Goal: Check status: Check status

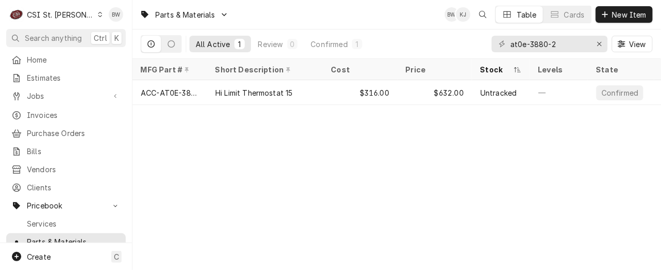
click at [209, 185] on div "Parts & Materials BW KJ Table Cards New Item All Active 1 Review 0 Confirmed 1 …" at bounding box center [396, 135] width 528 height 270
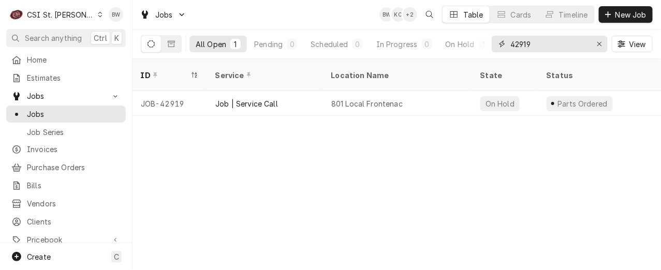
drag, startPoint x: 539, startPoint y: 46, endPoint x: 488, endPoint y: 47, distance: 50.7
click at [488, 47] on div "All Open 1 Pending 0 Scheduled 0 In Progress 0 On Hold 1 Completed 0 42919 View" at bounding box center [397, 43] width 512 height 29
type input "4"
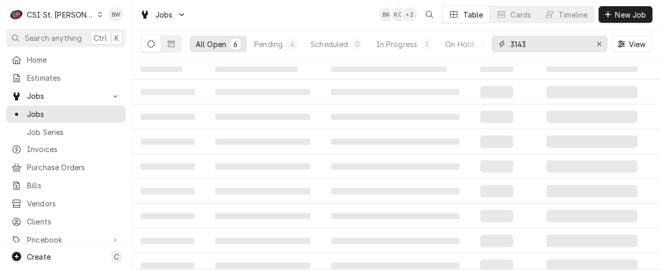
click at [512, 46] on input "3143" at bounding box center [549, 44] width 78 height 17
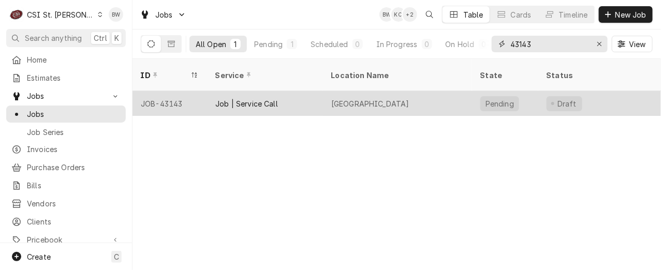
type input "43143"
click at [171, 91] on div "JOB-43143" at bounding box center [169, 103] width 74 height 25
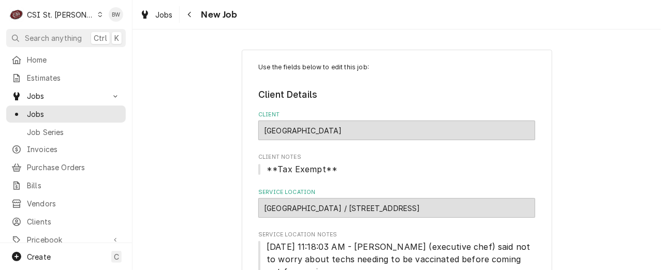
type textarea "x"
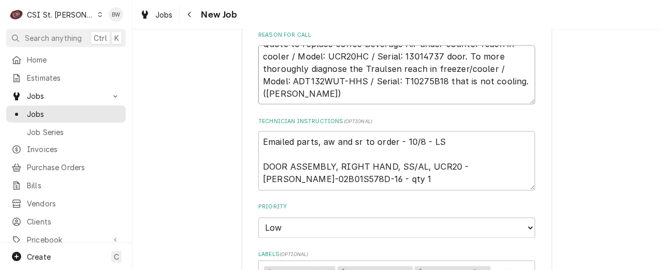
scroll to position [569, 0]
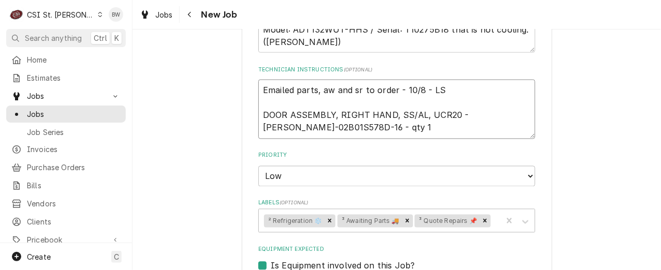
drag, startPoint x: 321, startPoint y: 116, endPoint x: 480, endPoint y: 101, distance: 159.0
click at [480, 101] on textarea "Emailed parts, aw and sr to order - 10/8 - LS DOOR ASSEMBLY, RIGHT HAND, SS/AL,…" at bounding box center [396, 109] width 277 height 59
click at [198, 161] on div "Use the fields below to edit this job: Client Details Client BJC Hospital West …" at bounding box center [396, 110] width 528 height 1279
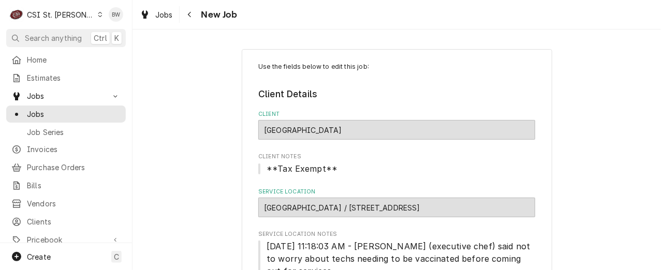
scroll to position [0, 0]
click at [190, 16] on icon "Navigate back" at bounding box center [189, 14] width 5 height 7
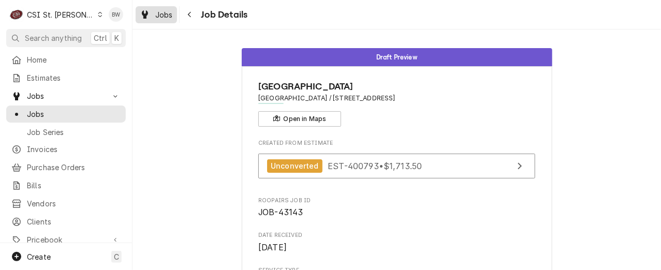
click at [163, 16] on span "Jobs" at bounding box center [164, 14] width 18 height 11
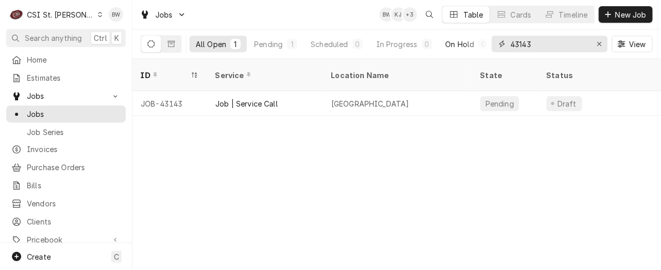
drag, startPoint x: 560, startPoint y: 49, endPoint x: 485, endPoint y: 46, distance: 74.5
click at [485, 46] on div "All Open 1 Pending 1 Scheduled 0 In Progress 0 On Hold 0 Completed 0 43143 View" at bounding box center [397, 43] width 512 height 29
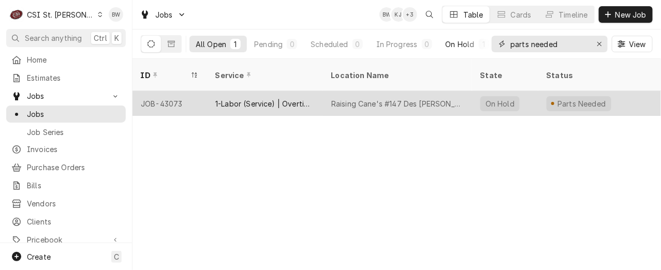
type input "parts needed"
click at [172, 92] on div "JOB-43073" at bounding box center [169, 103] width 74 height 25
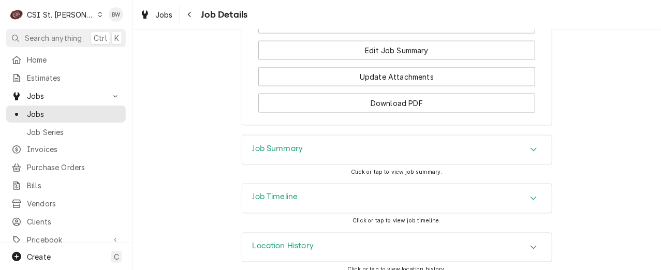
scroll to position [1707, 0]
click at [193, 17] on div "Navigate back" at bounding box center [190, 14] width 10 height 10
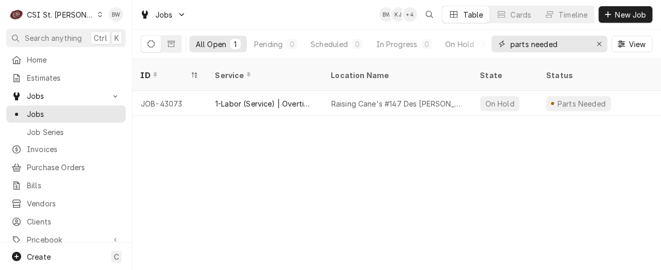
drag, startPoint x: 572, startPoint y: 45, endPoint x: 493, endPoint y: 43, distance: 78.7
click at [493, 43] on div "parts needed" at bounding box center [549, 44] width 116 height 17
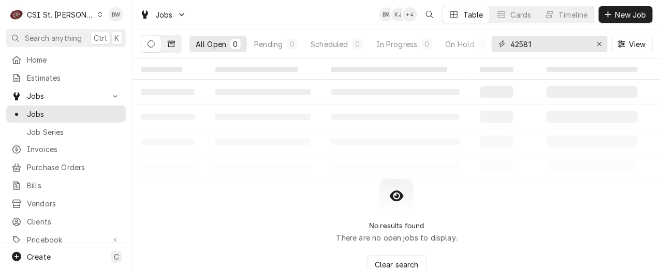
type input "42581"
click at [167, 46] on button "Dynamic Content Wrapper" at bounding box center [171, 44] width 20 height 17
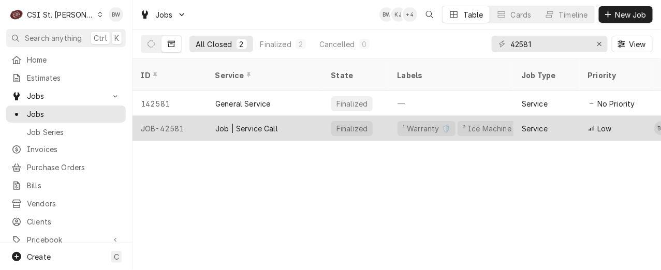
click at [178, 118] on div "JOB-42581" at bounding box center [169, 128] width 74 height 25
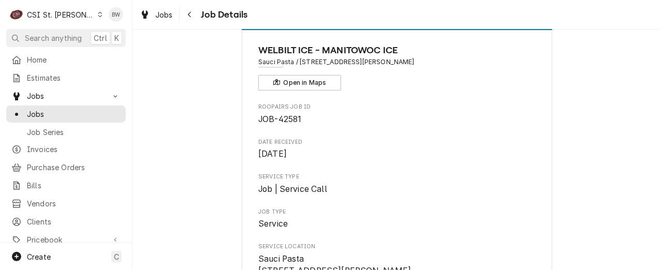
scroll to position [52, 0]
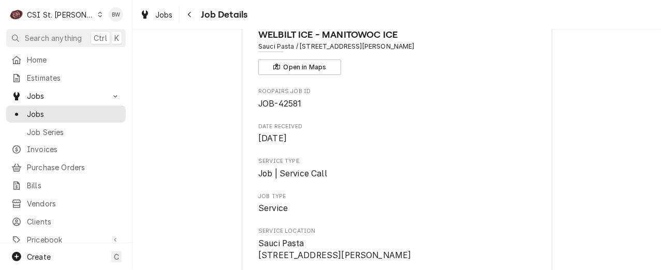
click at [97, 18] on div "Dynamic Content Wrapper" at bounding box center [100, 14] width 6 height 7
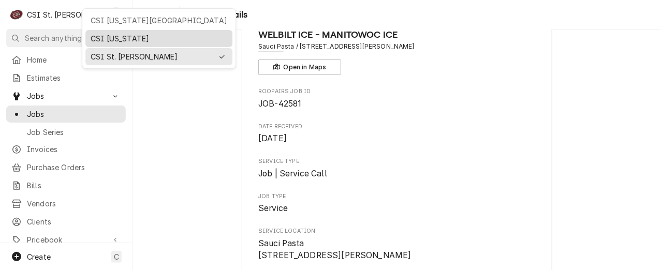
click at [97, 34] on div "CSI [US_STATE]" at bounding box center [159, 38] width 137 height 11
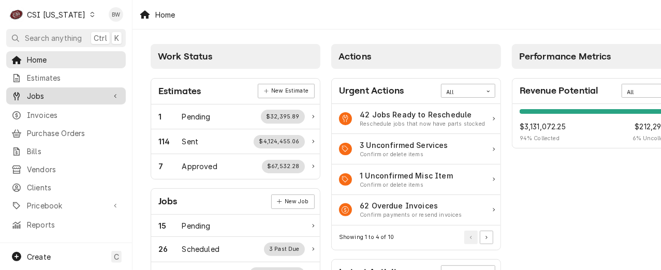
click at [69, 95] on span "Jobs" at bounding box center [66, 96] width 78 height 11
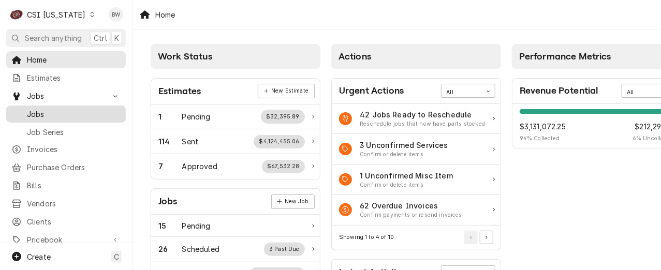
click at [72, 109] on span "Jobs" at bounding box center [74, 114] width 94 height 11
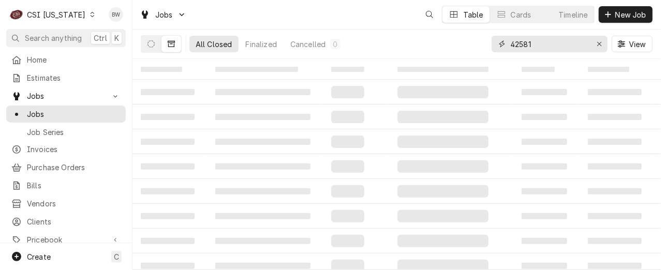
drag, startPoint x: 546, startPoint y: 45, endPoint x: 496, endPoint y: 44, distance: 50.2
click at [496, 44] on div "42581" at bounding box center [549, 44] width 116 height 17
type input "10731"
click at [153, 46] on icon "Dynamic Content Wrapper" at bounding box center [150, 43] width 7 height 7
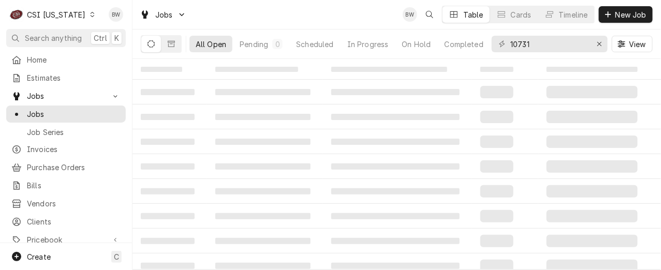
click at [152, 44] on icon "Dynamic Content Wrapper" at bounding box center [150, 43] width 7 height 7
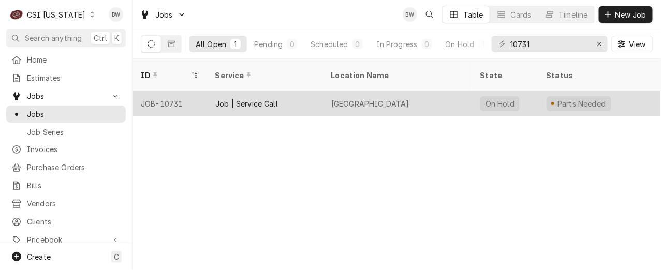
click at [175, 91] on div "JOB-10731" at bounding box center [169, 103] width 74 height 25
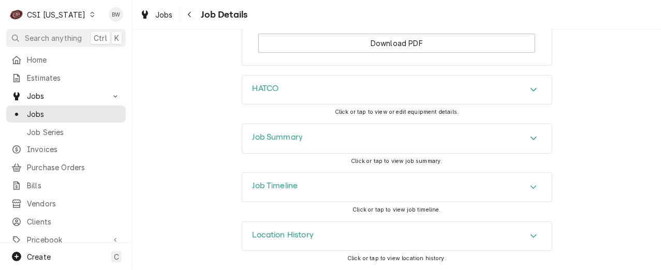
scroll to position [1308, 0]
click at [259, 141] on h3 "Job Summary" at bounding box center [277, 137] width 51 height 10
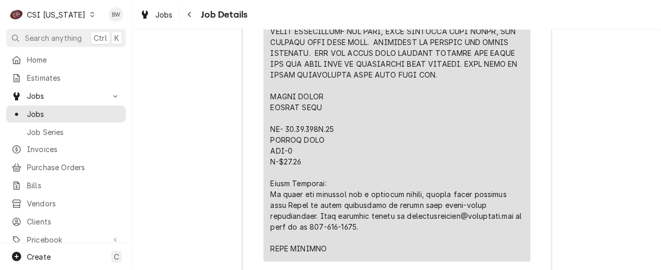
scroll to position [2601, 0]
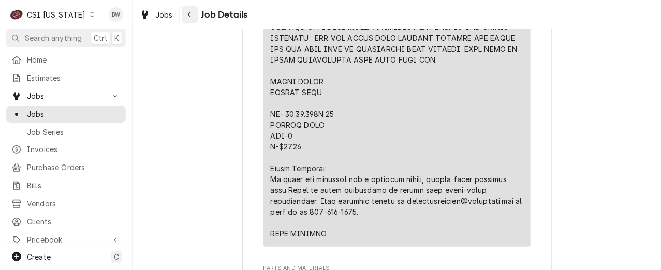
click at [191, 13] on icon "Navigate back" at bounding box center [189, 14] width 5 height 7
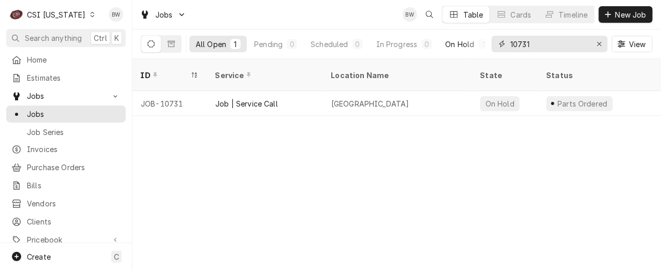
drag, startPoint x: 551, startPoint y: 44, endPoint x: 488, endPoint y: 44, distance: 63.1
click at [488, 44] on div "All Open 1 Pending 0 Scheduled 0 In Progress 0 On Hold 1 Completed 0 10731 View" at bounding box center [397, 43] width 512 height 29
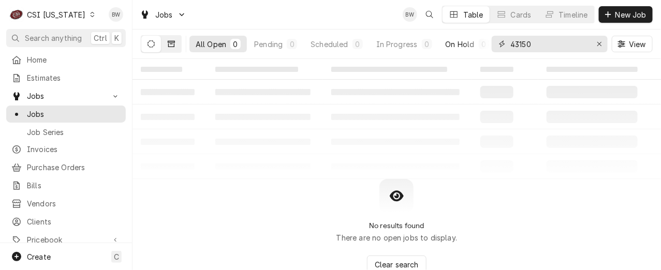
type input "43150"
click at [169, 47] on icon "Dynamic Content Wrapper" at bounding box center [171, 44] width 7 height 6
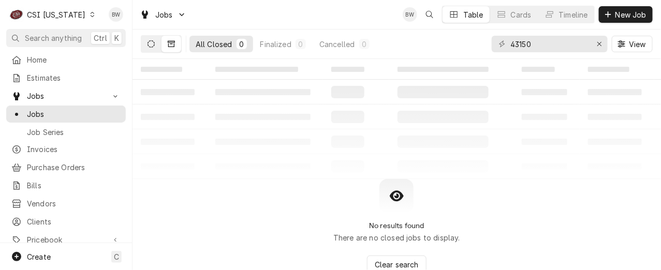
click at [150, 43] on icon "Dynamic Content Wrapper" at bounding box center [150, 43] width 7 height 7
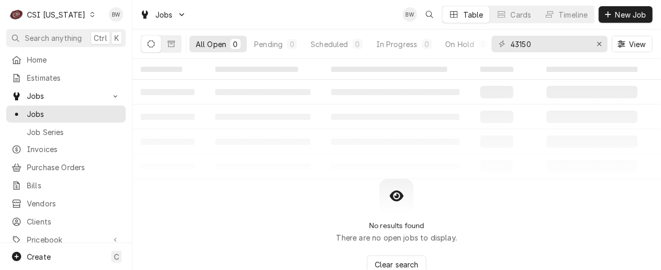
click at [90, 16] on icon "Dynamic Content Wrapper" at bounding box center [92, 14] width 5 height 5
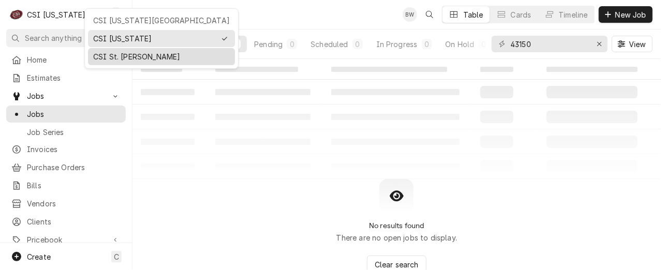
click at [110, 54] on div "CSI St. [PERSON_NAME]" at bounding box center [161, 56] width 137 height 11
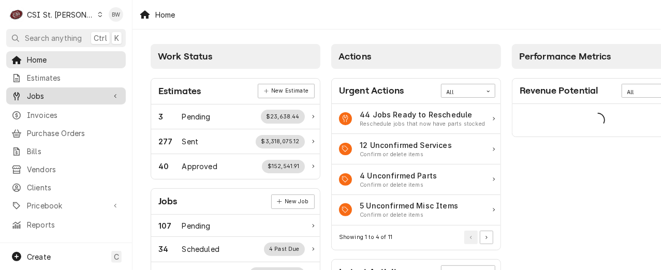
click at [46, 95] on span "Jobs" at bounding box center [66, 96] width 78 height 11
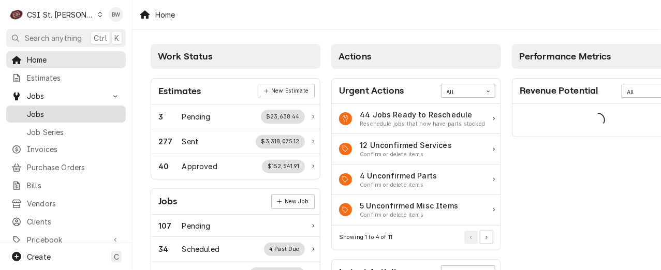
click at [44, 109] on span "Jobs" at bounding box center [74, 114] width 94 height 11
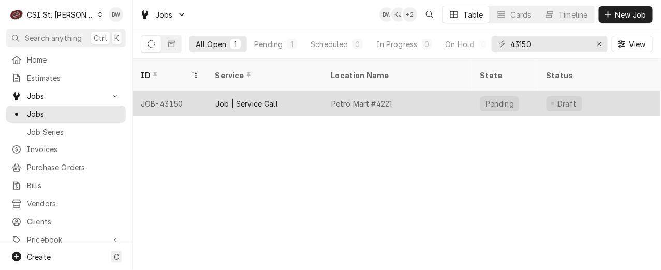
click at [174, 92] on div "JOB-43150" at bounding box center [169, 103] width 74 height 25
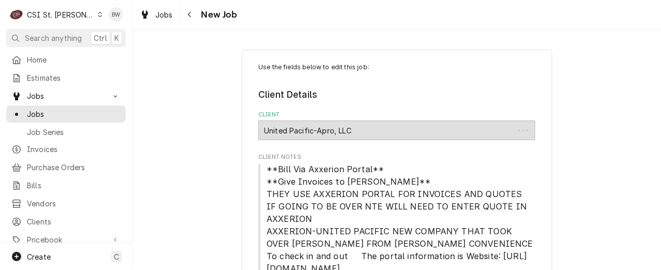
type textarea "x"
click at [185, 12] on div "Navigate back" at bounding box center [190, 14] width 10 height 10
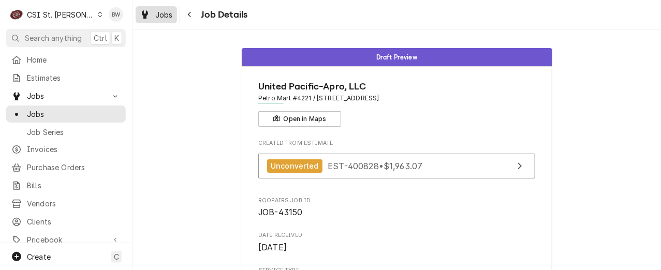
click at [168, 15] on span "Jobs" at bounding box center [164, 14] width 18 height 11
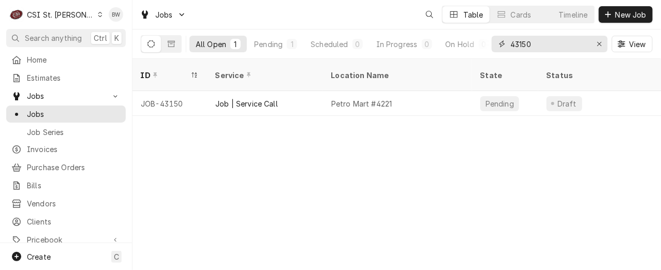
drag, startPoint x: 527, startPoint y: 47, endPoint x: 493, endPoint y: 48, distance: 34.2
click at [493, 48] on div "43150" at bounding box center [549, 44] width 116 height 17
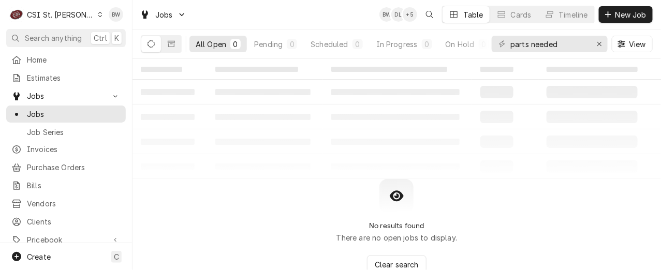
click at [251, 211] on div "No results found There are no open jobs to display. Clear search" at bounding box center [396, 226] width 528 height 95
click at [249, 182] on div "No results found There are no open jobs to display. Clear search" at bounding box center [396, 226] width 528 height 95
click at [233, 191] on div "No results found There are no open jobs to display. Clear search" at bounding box center [396, 226] width 528 height 95
drag, startPoint x: 580, startPoint y: 47, endPoint x: 497, endPoint y: 44, distance: 83.8
click at [497, 44] on div "parts needed" at bounding box center [549, 44] width 116 height 17
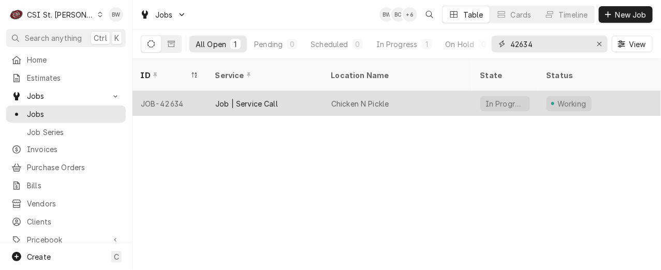
type input "42634"
click at [177, 91] on div "JOB-42634" at bounding box center [169, 103] width 74 height 25
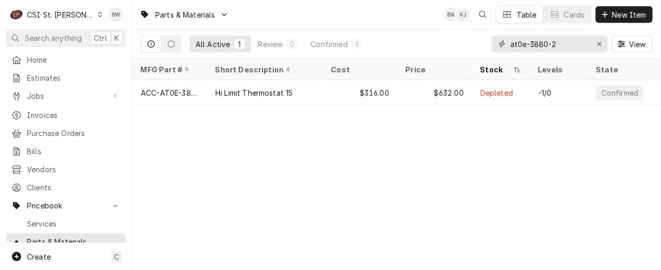
drag, startPoint x: 571, startPoint y: 44, endPoint x: 501, endPoint y: 44, distance: 69.8
click at [501, 44] on div "at0e-3880-2" at bounding box center [549, 44] width 116 height 17
type input "x"
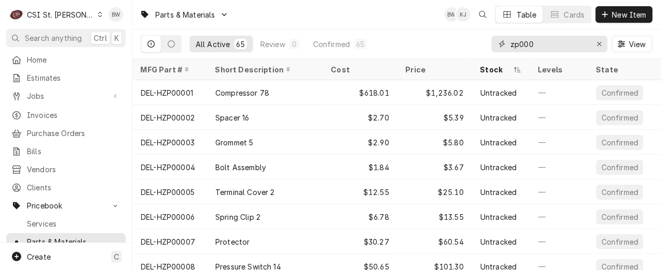
drag, startPoint x: 535, startPoint y: 44, endPoint x: 503, endPoint y: 45, distance: 32.1
click at [503, 45] on div "zp000" at bounding box center [549, 44] width 116 height 17
paste input "VOL-XVP0005"
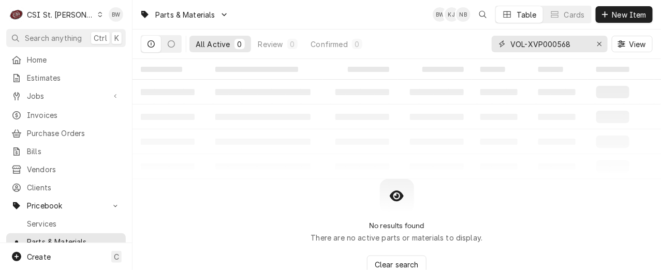
drag, startPoint x: 578, startPoint y: 47, endPoint x: 493, endPoint y: 42, distance: 85.0
click at [493, 42] on div "VOL-XVP000568" at bounding box center [549, 44] width 116 height 17
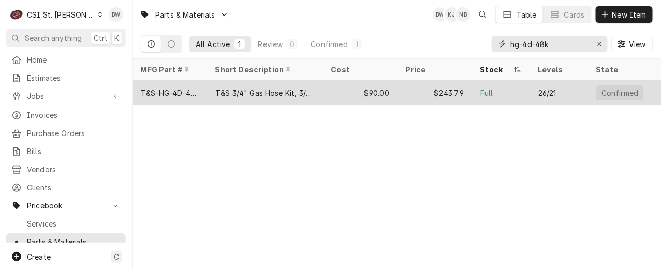
type input "hg-4d-48k"
click at [187, 87] on div "T&S-HG-4D-48K" at bounding box center [170, 92] width 58 height 11
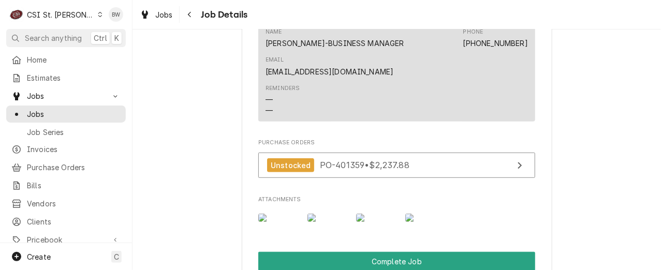
scroll to position [1345, 0]
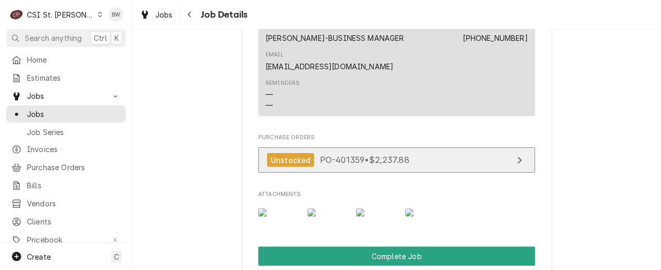
click at [346, 155] on span "PO-401359 • $2,237.88" at bounding box center [364, 160] width 89 height 10
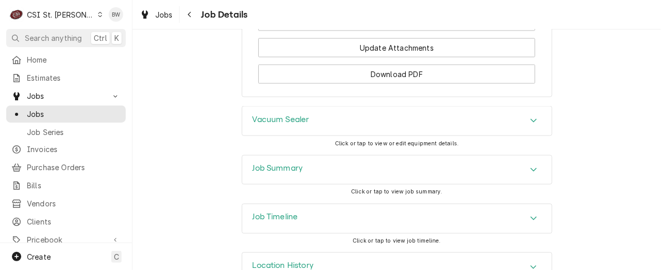
scroll to position [1716, 0]
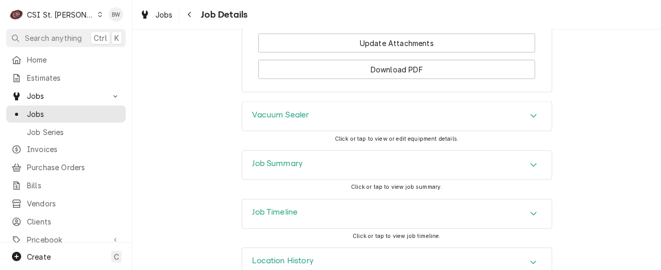
click at [272, 208] on h3 "Job Timeline" at bounding box center [275, 213] width 46 height 10
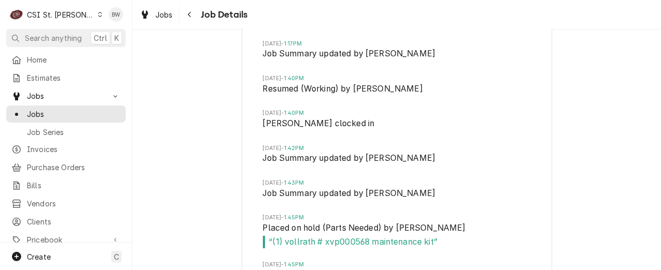
scroll to position [2544, 0]
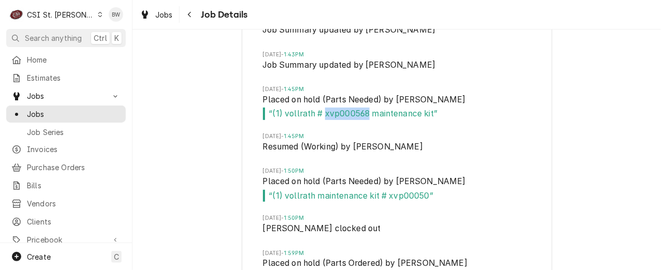
drag, startPoint x: 365, startPoint y: 87, endPoint x: 320, endPoint y: 87, distance: 45.0
click at [320, 108] on span "“ (1) vollrath # xvp000568 maintenance kit ”" at bounding box center [397, 114] width 268 height 12
drag, startPoint x: 320, startPoint y: 87, endPoint x: 326, endPoint y: 87, distance: 6.2
copy span "xvp000568"
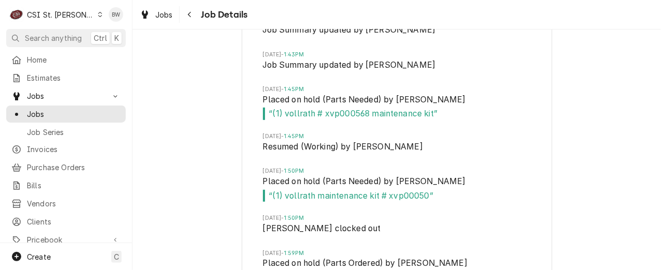
scroll to position [2596, 0]
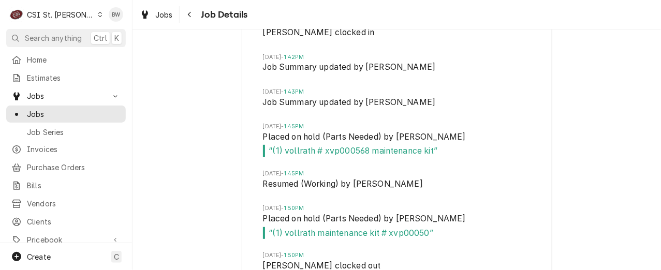
scroll to position [2493, 0]
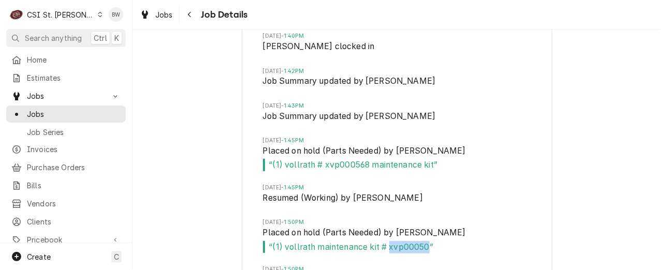
drag, startPoint x: 425, startPoint y: 221, endPoint x: 385, endPoint y: 224, distance: 40.0
click at [385, 241] on span "“ (1) vollrath maintenance kit # xvp00050 ”" at bounding box center [397, 247] width 268 height 12
click at [233, 131] on div "Job Timeline Thu, Sep 11, 2025 - 2:44PM Drafted by Lindsay Stover Mon, Sep 22, …" at bounding box center [396, 19] width 528 height 1193
click at [171, 13] on span "Jobs" at bounding box center [164, 14] width 18 height 11
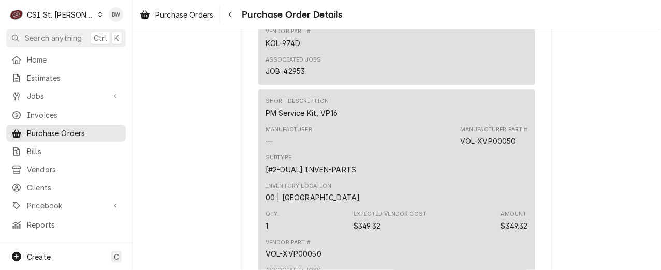
scroll to position [3259, 0]
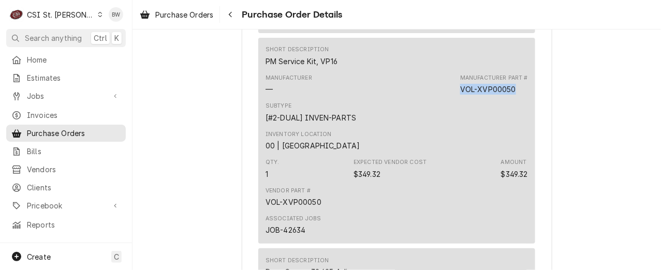
drag, startPoint x: 511, startPoint y: 121, endPoint x: 458, endPoint y: 120, distance: 52.8
click at [460, 95] on div "VOL-XVP00050" at bounding box center [488, 89] width 56 height 11
drag, startPoint x: 458, startPoint y: 120, endPoint x: 467, endPoint y: 120, distance: 8.3
copy div "VOL-XVP00050"
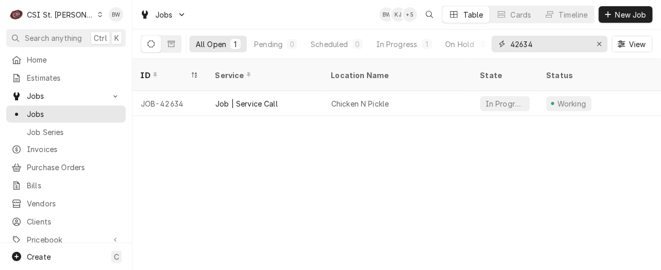
drag, startPoint x: 534, startPoint y: 43, endPoint x: 496, endPoint y: 44, distance: 37.8
click at [496, 44] on div "42634" at bounding box center [549, 44] width 116 height 17
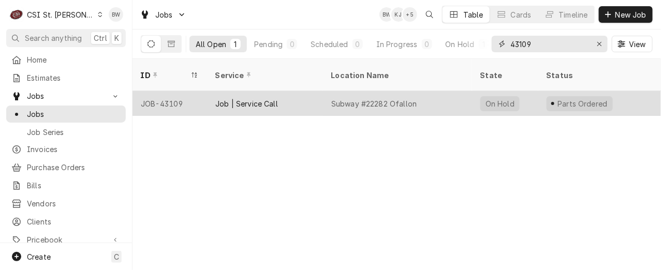
type input "43109"
click at [173, 91] on div "JOB-43109" at bounding box center [169, 103] width 74 height 25
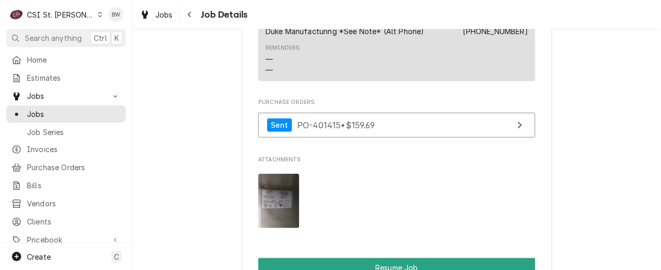
scroll to position [1448, 0]
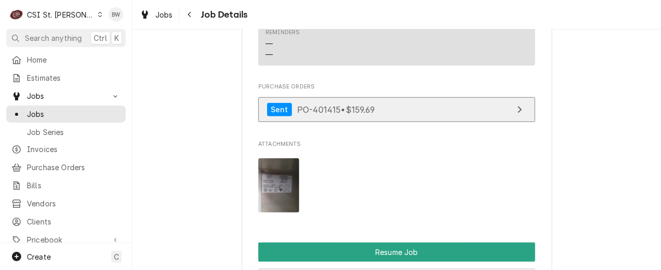
click at [325, 114] on span "PO-401415 • $159.69" at bounding box center [336, 109] width 78 height 10
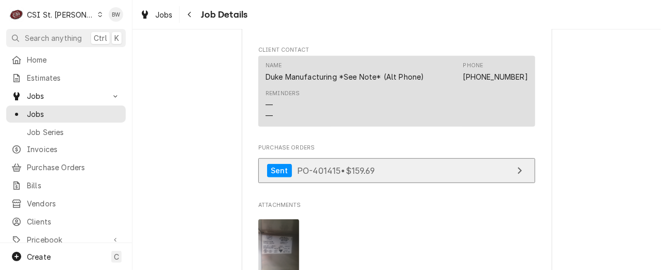
scroll to position [1397, 0]
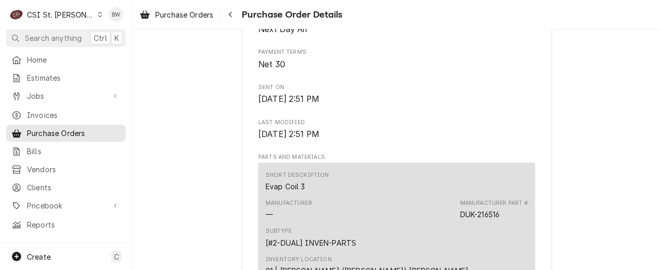
scroll to position [401, 0]
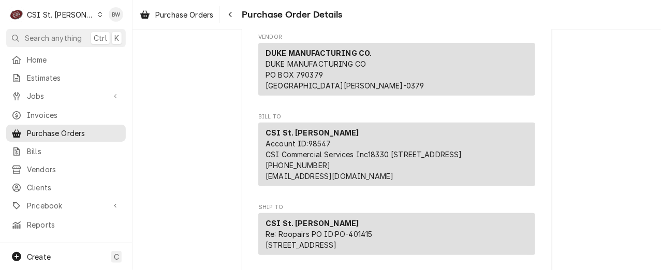
scroll to position [0, 0]
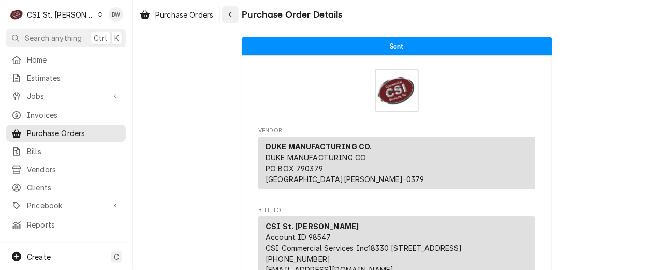
click at [230, 17] on icon "Navigate back" at bounding box center [230, 14] width 5 height 7
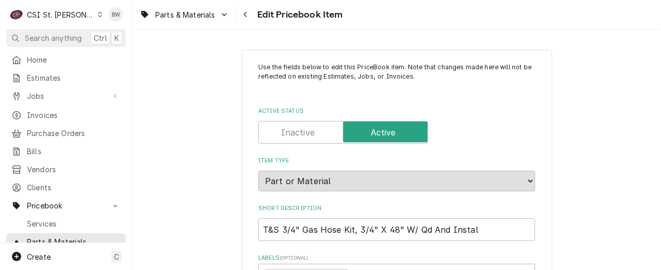
type textarea "x"
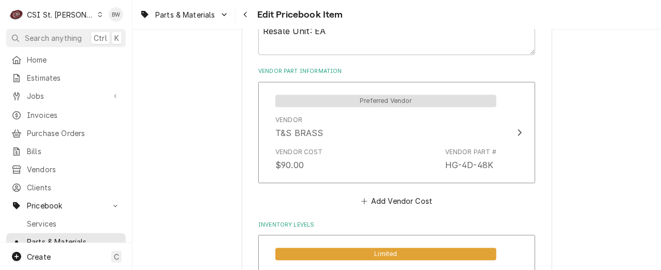
scroll to position [724, 0]
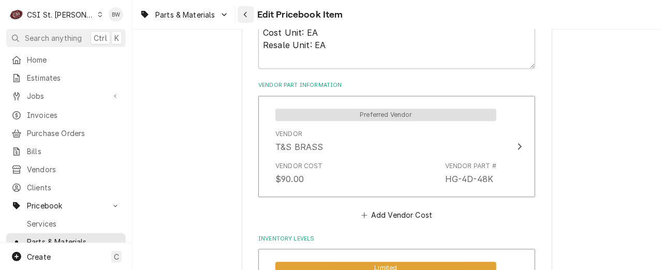
click at [244, 18] on icon "Navigate back" at bounding box center [245, 14] width 5 height 7
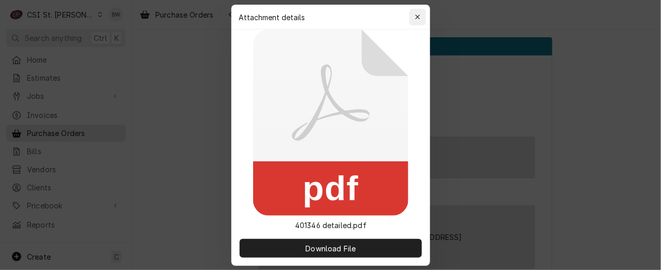
scroll to position [983, 0]
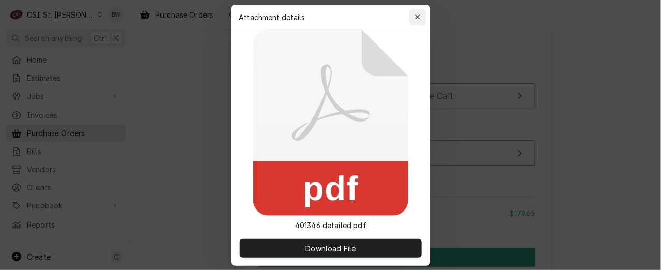
click at [415, 17] on icon "button" at bounding box center [417, 16] width 6 height 7
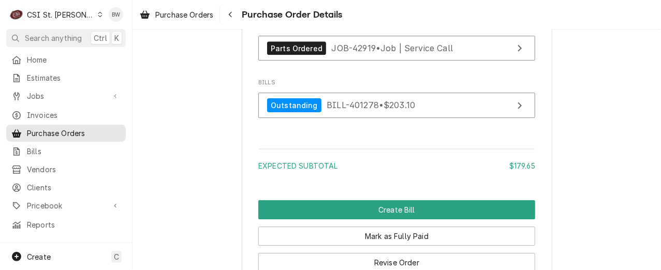
scroll to position [1035, 0]
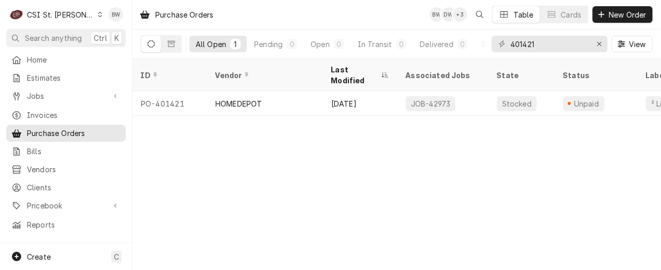
click at [244, 156] on div "Purchase Orders BW DW + 3 Table Cards New Order All Open 1 Pending 0 Open 0 In …" at bounding box center [396, 135] width 528 height 270
drag, startPoint x: 546, startPoint y: 49, endPoint x: 525, endPoint y: 49, distance: 21.2
click at [525, 49] on input "401421" at bounding box center [549, 44] width 78 height 17
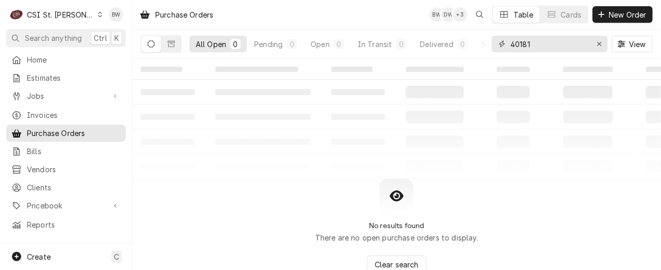
click at [522, 46] on input "40181" at bounding box center [549, 44] width 78 height 17
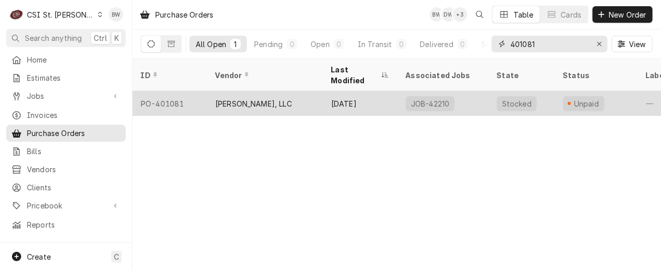
type input "401081"
click at [185, 93] on div "PO-401081" at bounding box center [169, 103] width 74 height 25
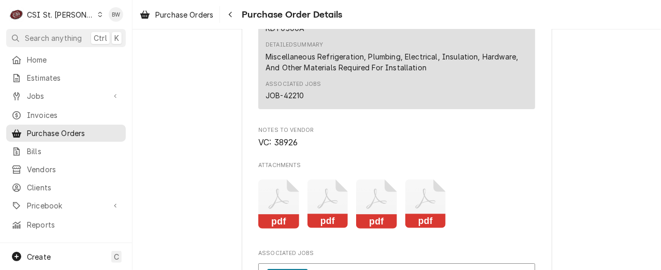
scroll to position [1086, 0]
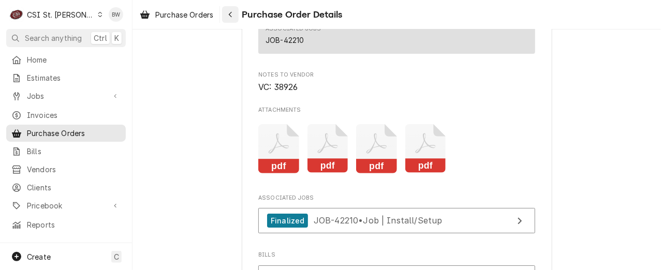
click at [231, 18] on div "Navigate back" at bounding box center [230, 14] width 10 height 10
